Goal: Task Accomplishment & Management: Complete application form

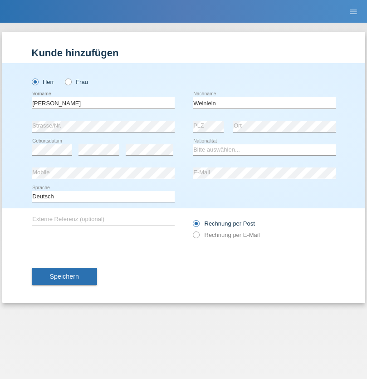
type input "Weinlein"
select select "CH"
radio input "true"
click at [103, 102] on input "text" at bounding box center [103, 102] width 143 height 11
type input "firat"
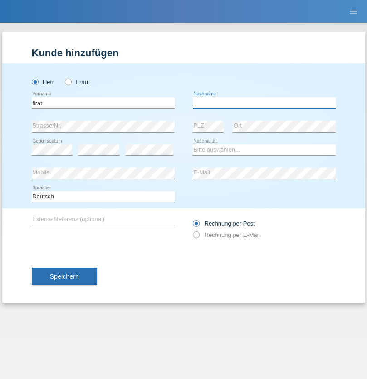
click at [264, 102] on input "text" at bounding box center [264, 102] width 143 height 11
type input "kara"
select select "CH"
